Goal: Find contact information: Find contact information

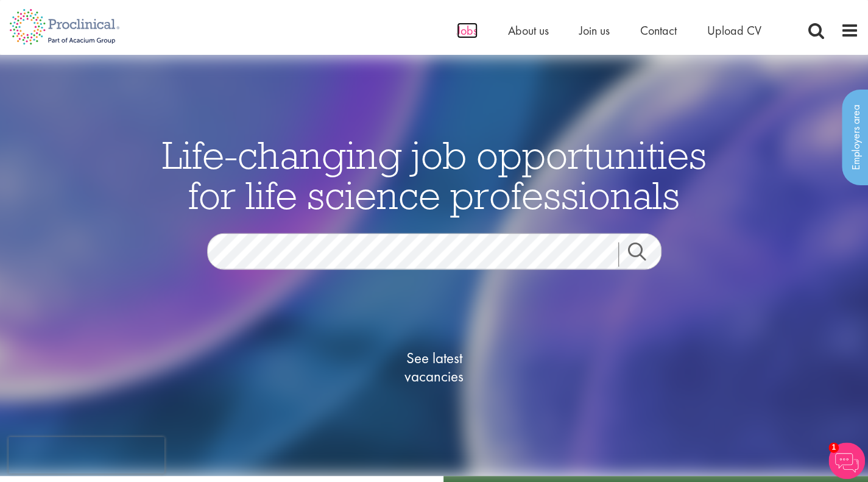
click at [475, 32] on span "Jobs" at bounding box center [467, 31] width 21 height 16
click at [653, 32] on span "Contact" at bounding box center [658, 31] width 37 height 16
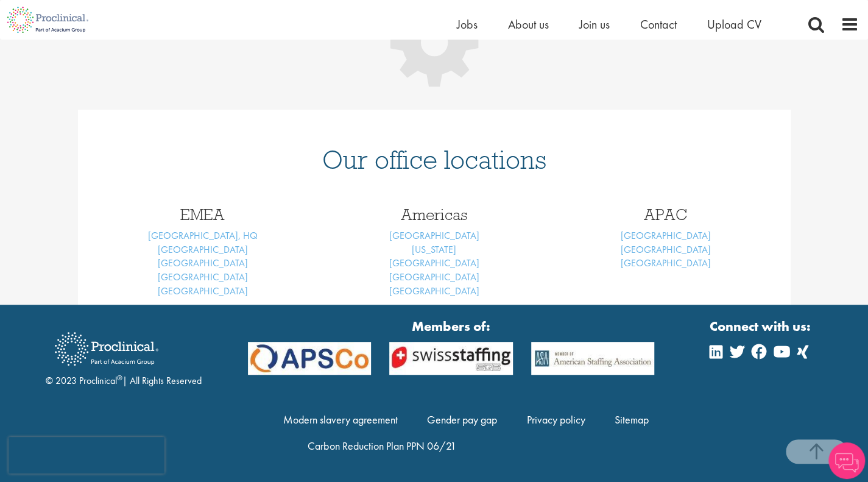
scroll to position [213, 0]
click at [217, 231] on link "[GEOGRAPHIC_DATA], HQ" at bounding box center [203, 235] width 110 height 13
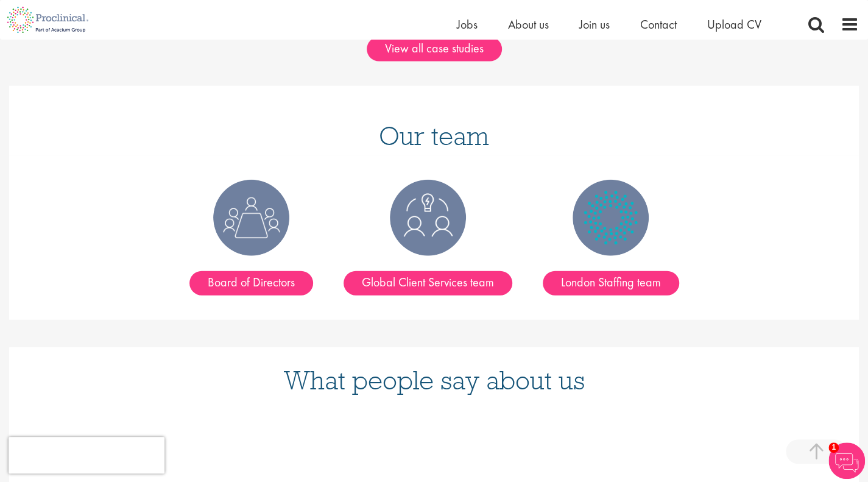
scroll to position [1497, 0]
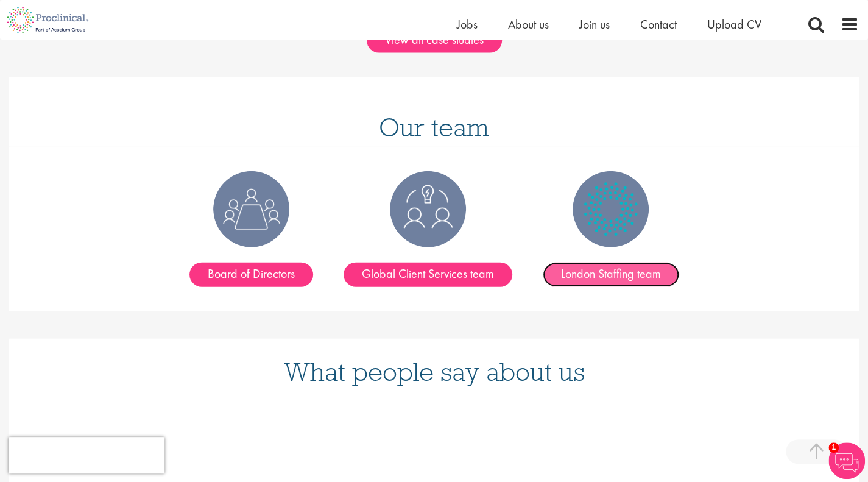
click at [628, 263] on link "London Staffing team" at bounding box center [611, 275] width 136 height 24
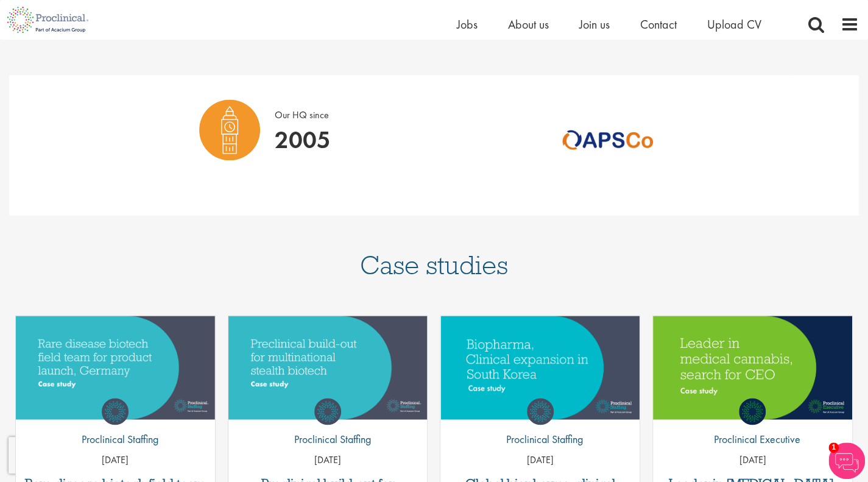
scroll to position [892, 0]
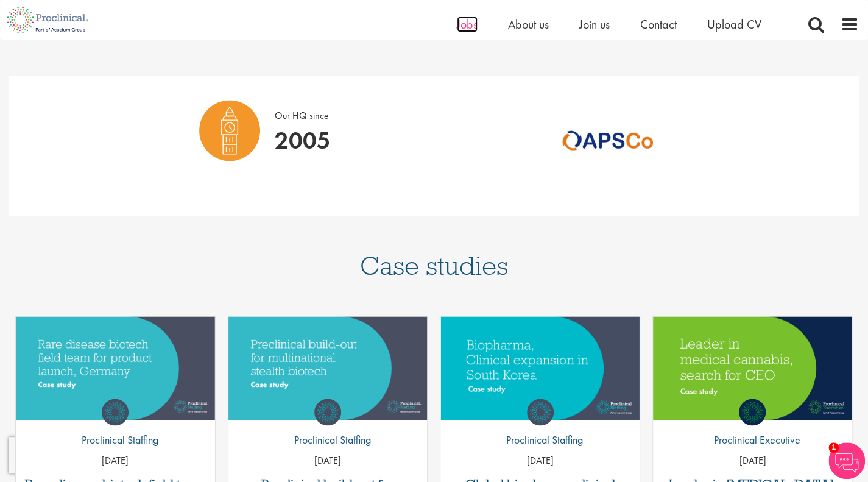
click at [468, 28] on span "Jobs" at bounding box center [467, 24] width 21 height 16
